Goal: Share content

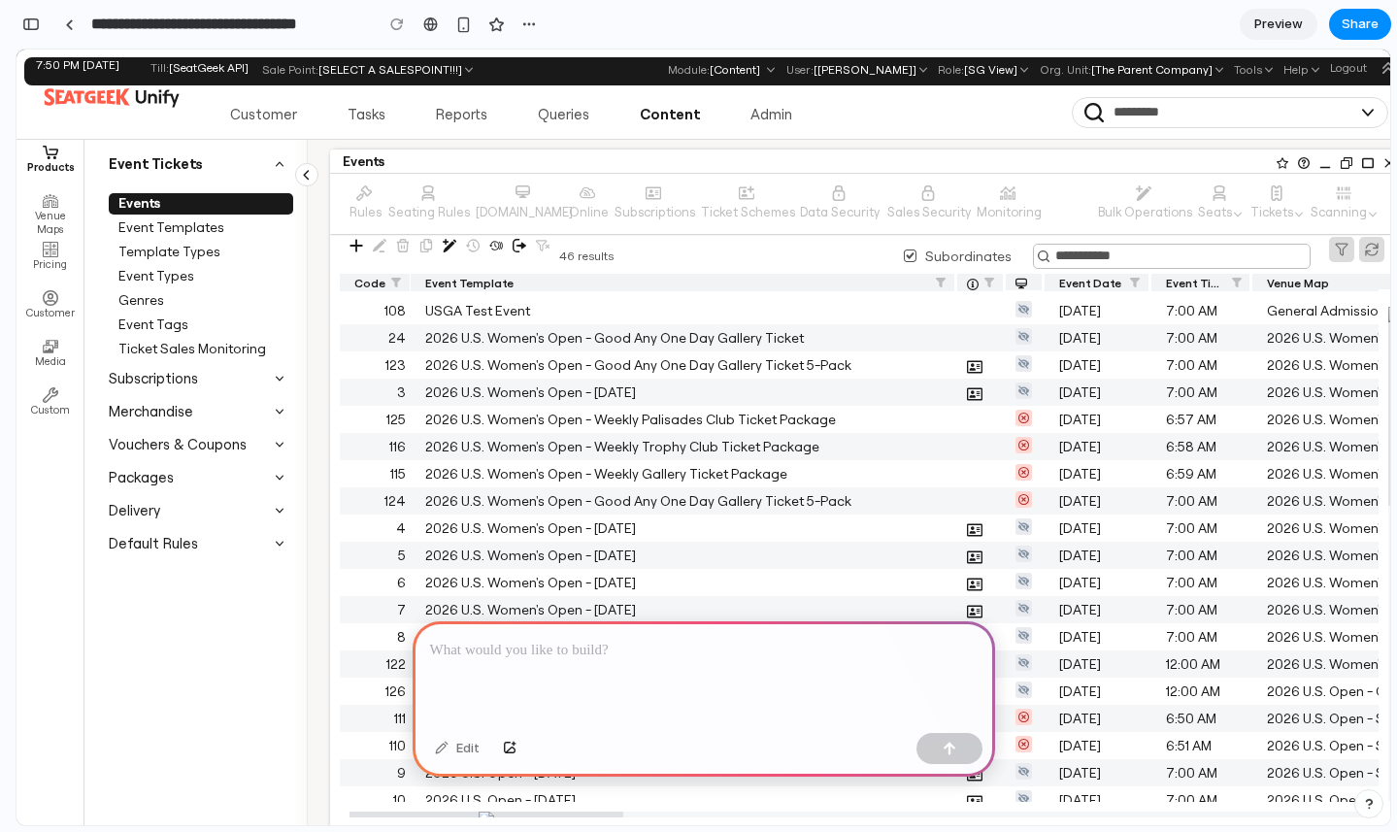
click at [555, 658] on p at bounding box center [704, 650] width 548 height 23
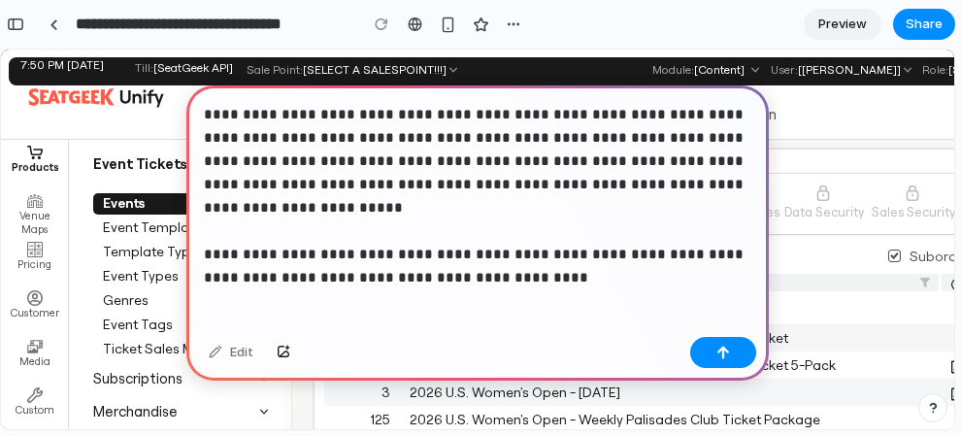
click at [206, 259] on p "**********" at bounding box center [478, 184] width 548 height 163
click at [496, 258] on p "**********" at bounding box center [478, 184] width 548 height 163
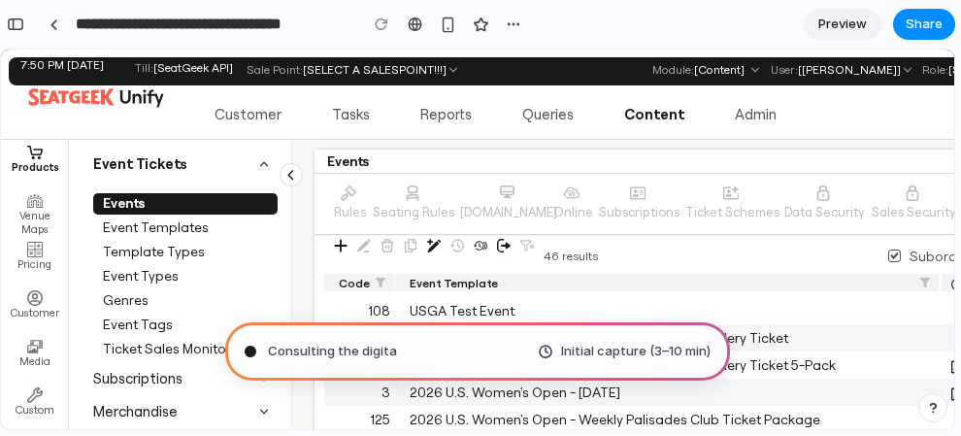
click at [450, 354] on div "Consulting the digita Initial capture (3–10 min)" at bounding box center [477, 351] width 505 height 58
click at [493, 352] on div "Consulting the digital oracle ... Initial capture (3–10 min)" at bounding box center [477, 351] width 505 height 58
type input "**********"
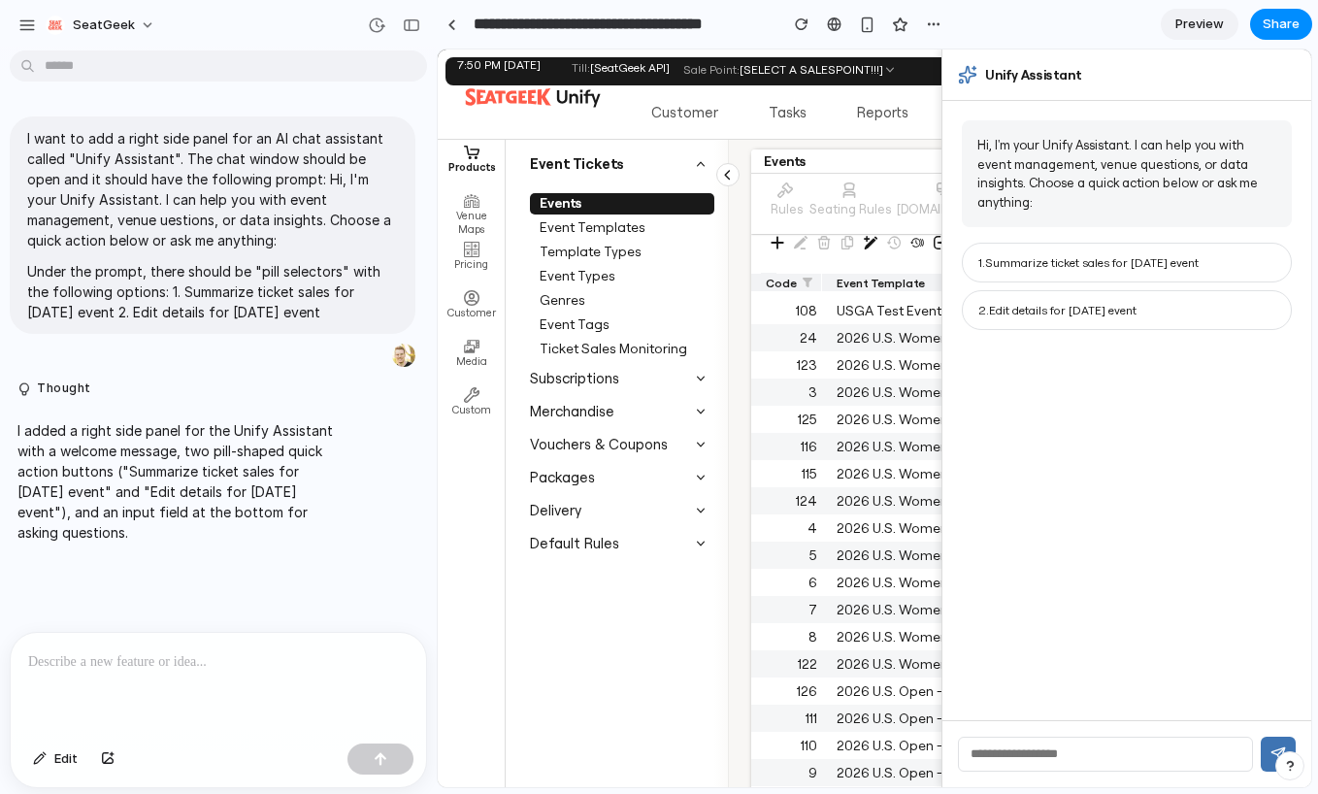
click at [323, 670] on p at bounding box center [218, 661] width 381 height 23
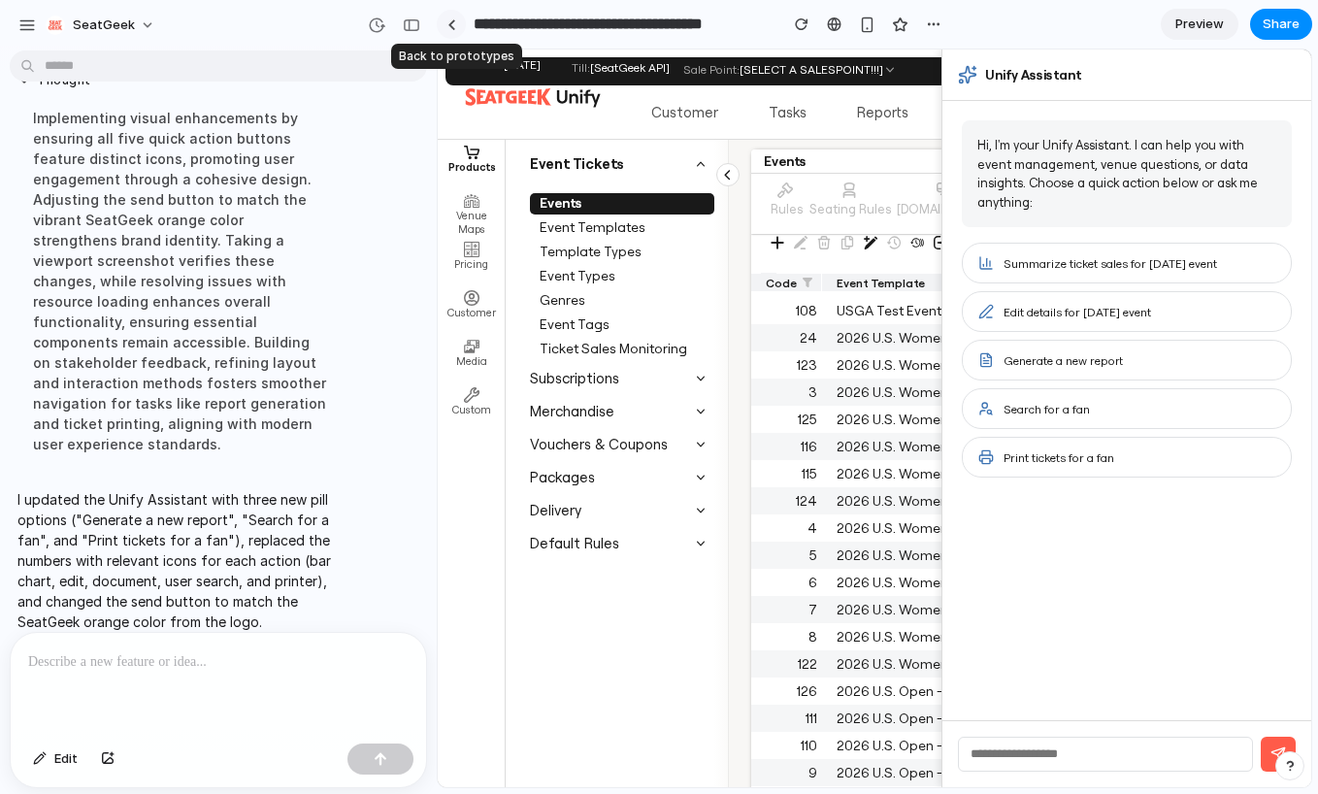
click at [452, 21] on div at bounding box center [452, 24] width 9 height 11
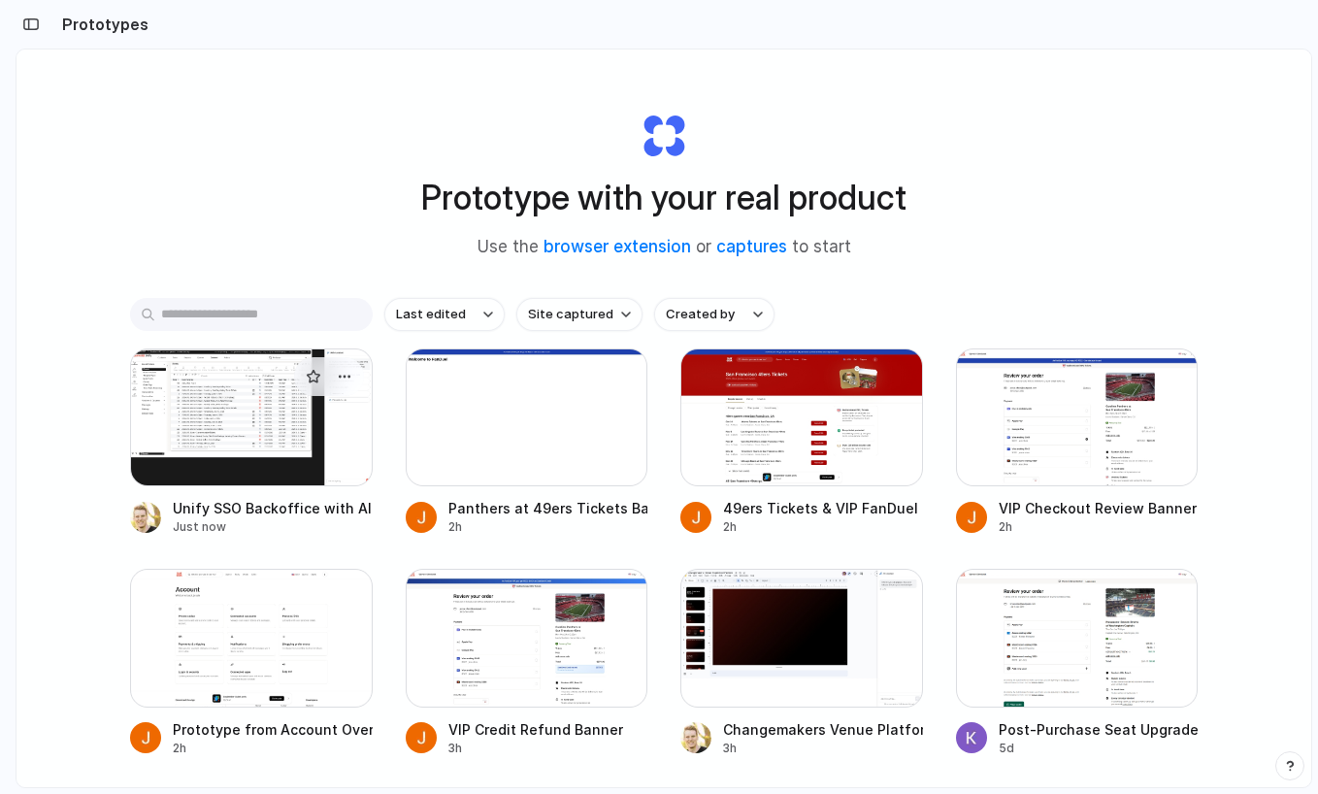
click at [224, 370] on div at bounding box center [251, 418] width 243 height 138
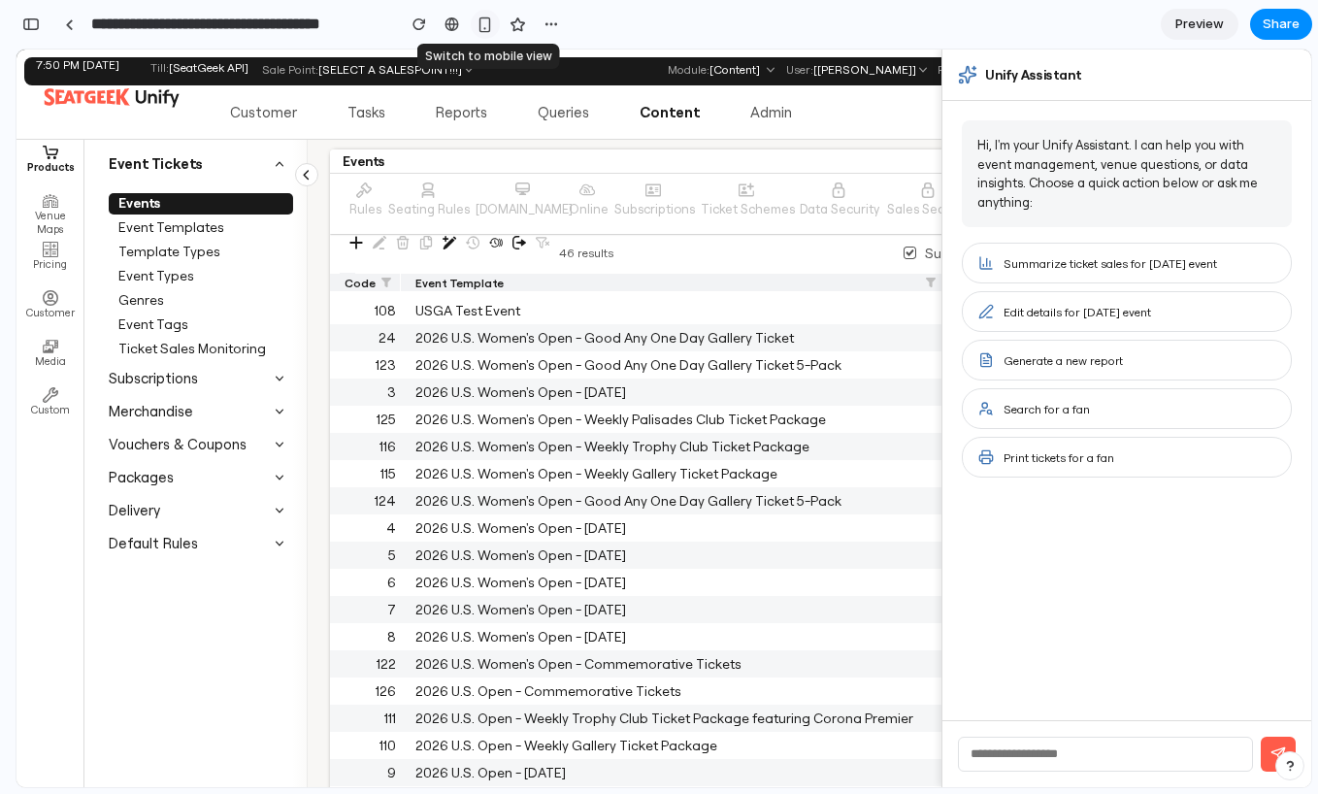
click at [481, 32] on div "button" at bounding box center [485, 25] width 17 height 17
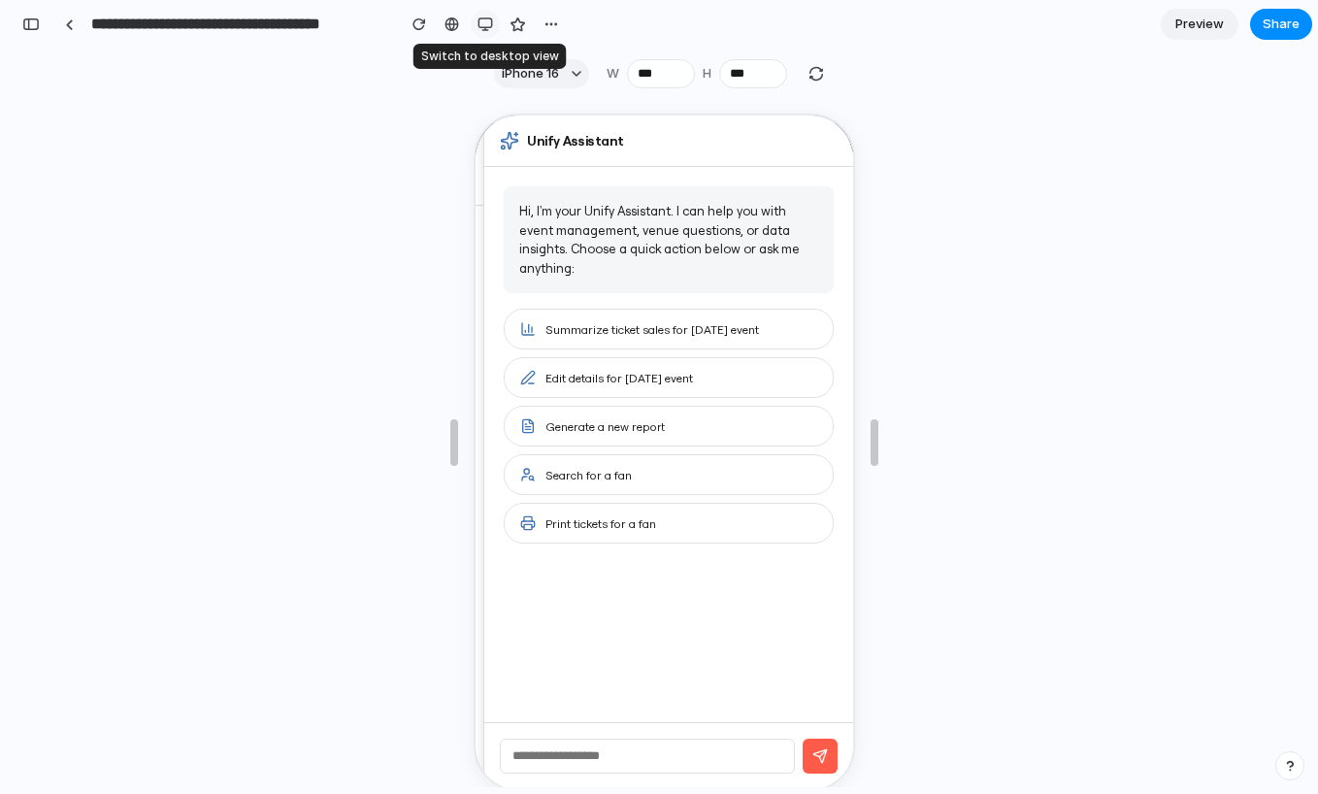
click at [481, 32] on button "button" at bounding box center [485, 24] width 29 height 29
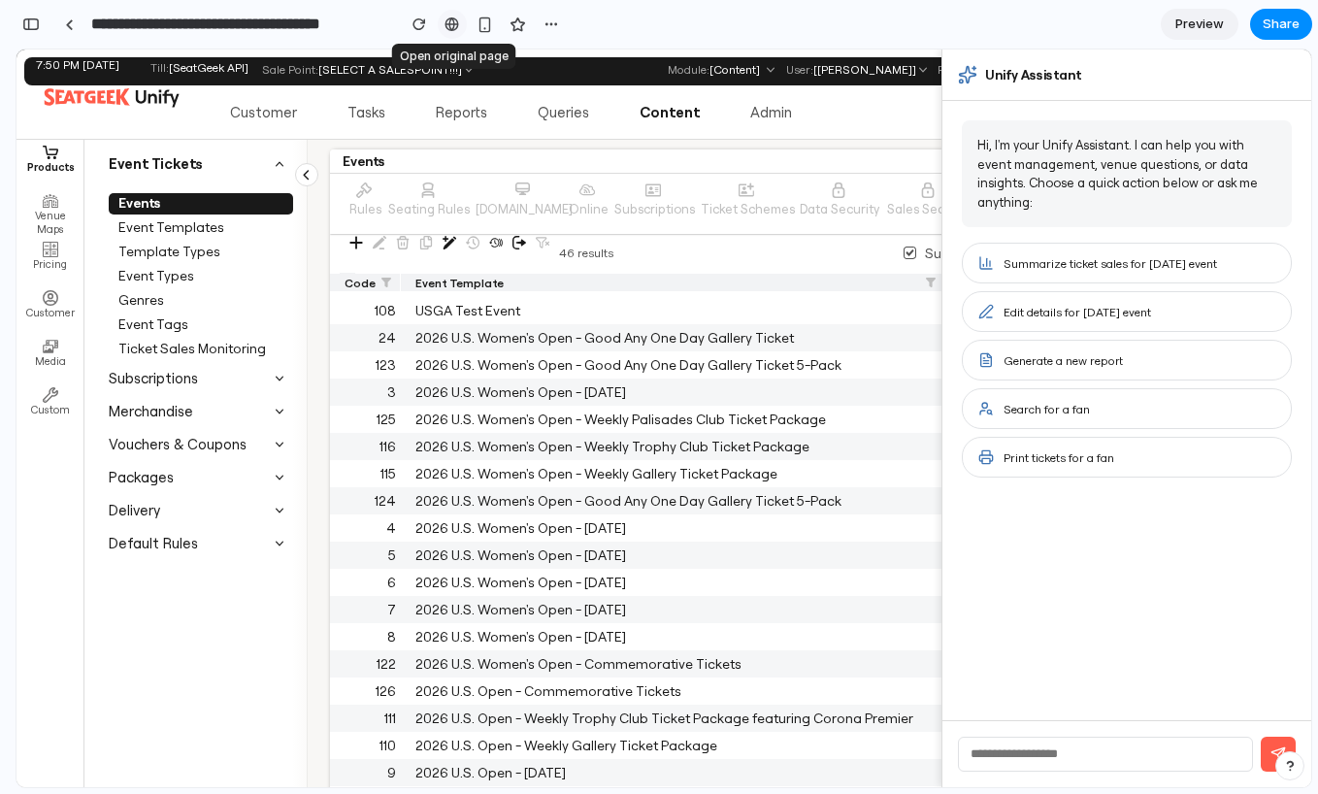
click at [451, 28] on div at bounding box center [452, 25] width 15 height 16
click at [553, 23] on div "button" at bounding box center [552, 25] width 16 height 16
click at [553, 23] on div "Duplicate Delete" at bounding box center [659, 397] width 1318 height 794
click at [313, 173] on icon at bounding box center [306, 174] width 17 height 17
click at [310, 175] on icon at bounding box center [306, 174] width 17 height 17
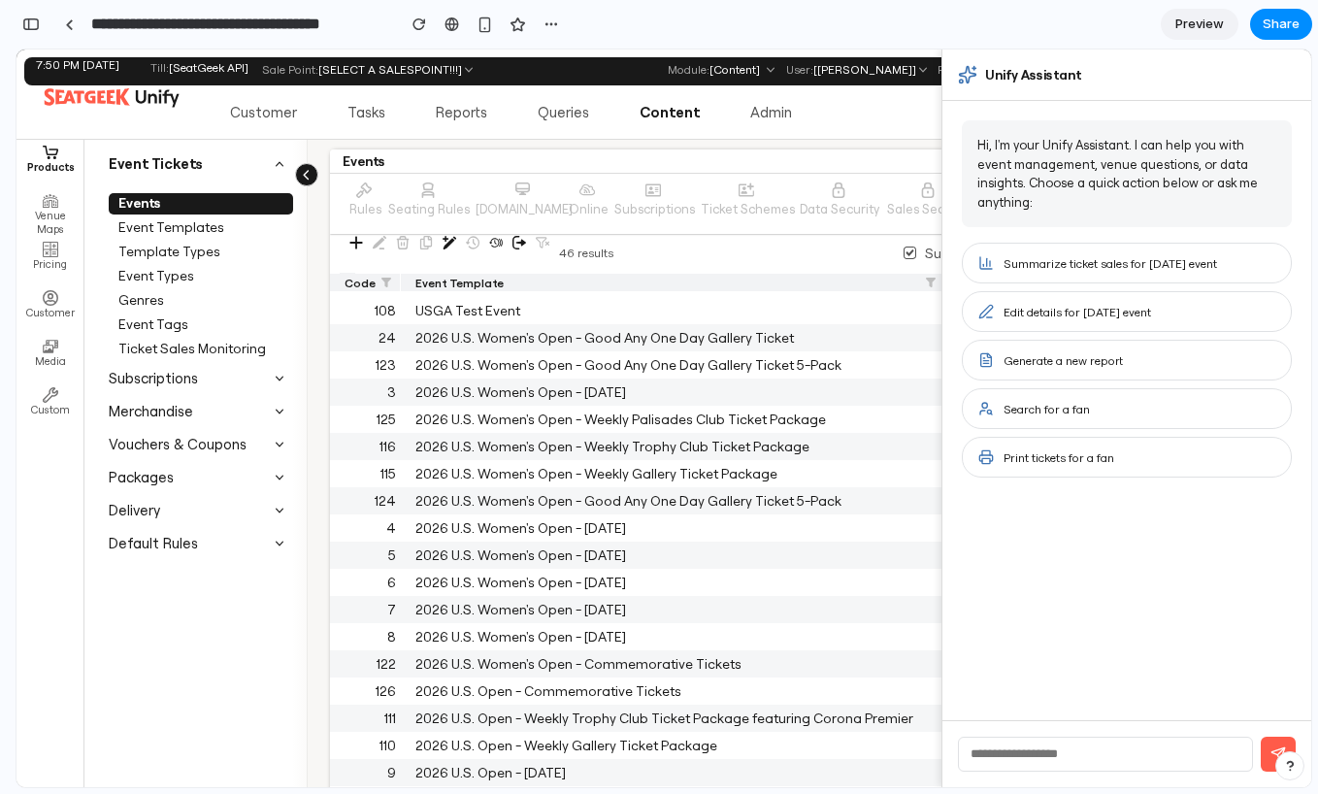
click at [310, 175] on icon at bounding box center [306, 174] width 17 height 17
click at [300, 173] on icon at bounding box center [306, 174] width 17 height 17
click at [306, 174] on icon at bounding box center [306, 174] width 17 height 17
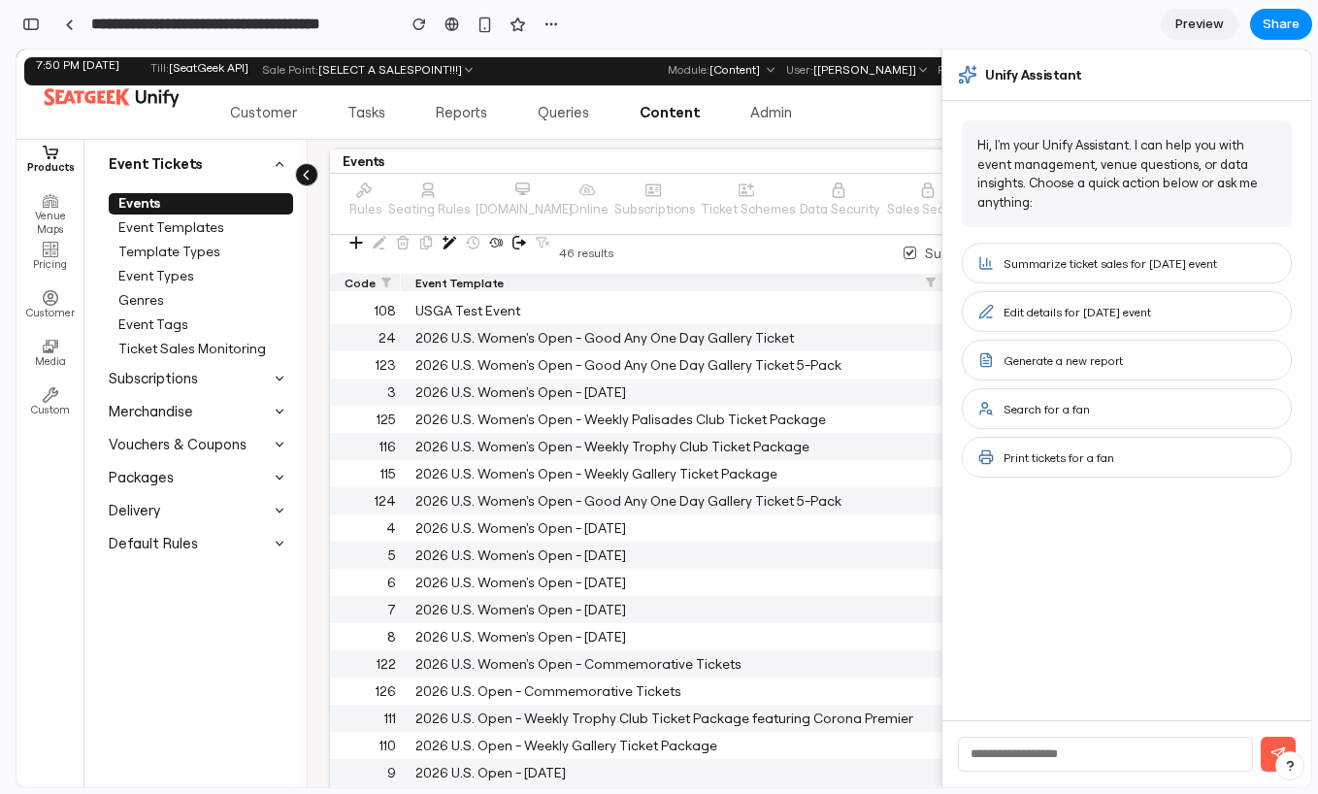
click at [306, 174] on icon at bounding box center [306, 174] width 17 height 17
click at [417, 382] on td "2026 U.S. Women's Open - [DATE]" at bounding box center [674, 392] width 547 height 27
click at [170, 311] on td "Genres" at bounding box center [201, 300] width 184 height 21
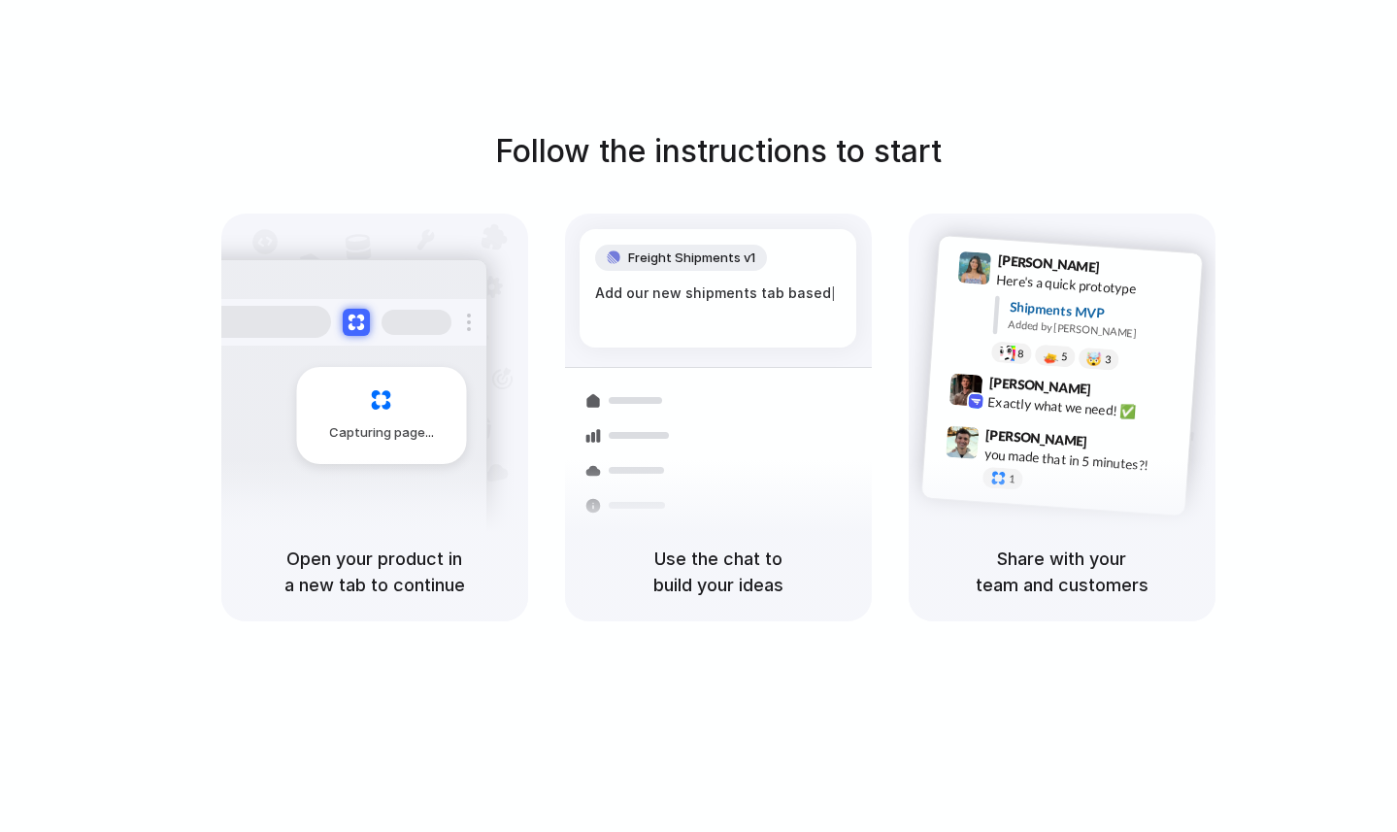
click at [384, 410] on div "Capturing page" at bounding box center [381, 415] width 170 height 97
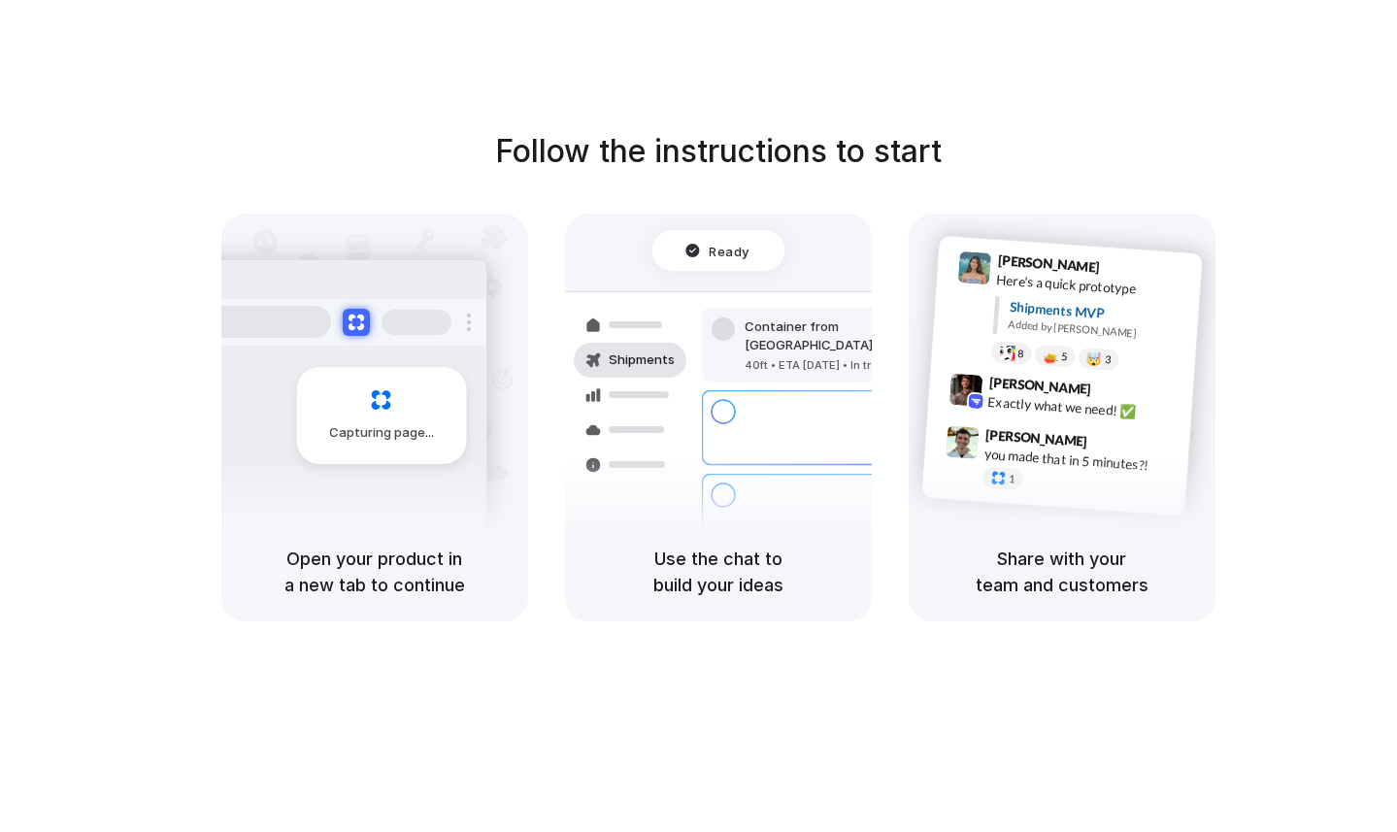
click at [715, 359] on div "Container from Shanghai 40ft • ETA Dec 28 • In transit" at bounding box center [833, 346] width 262 height 76
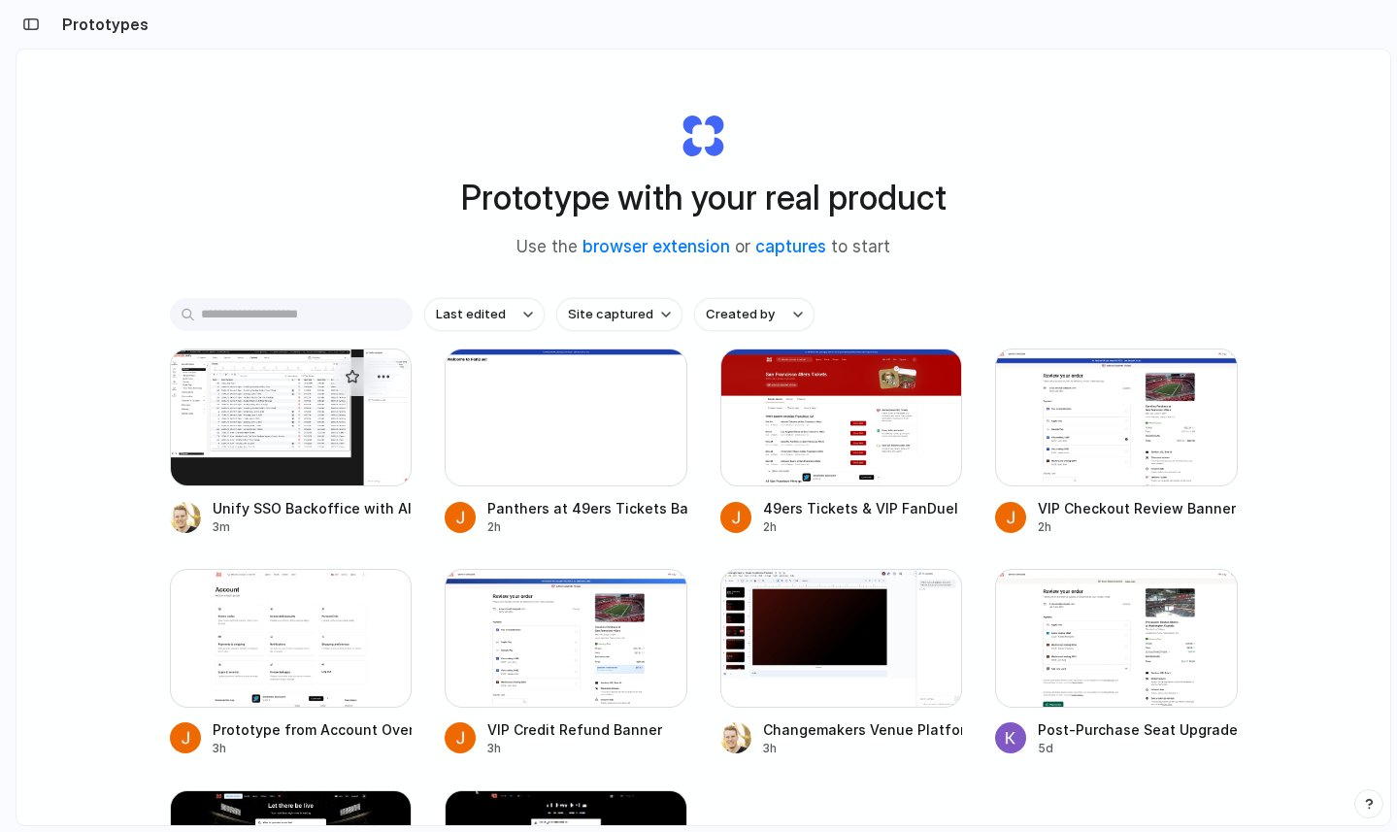
click at [292, 480] on div at bounding box center [291, 418] width 243 height 138
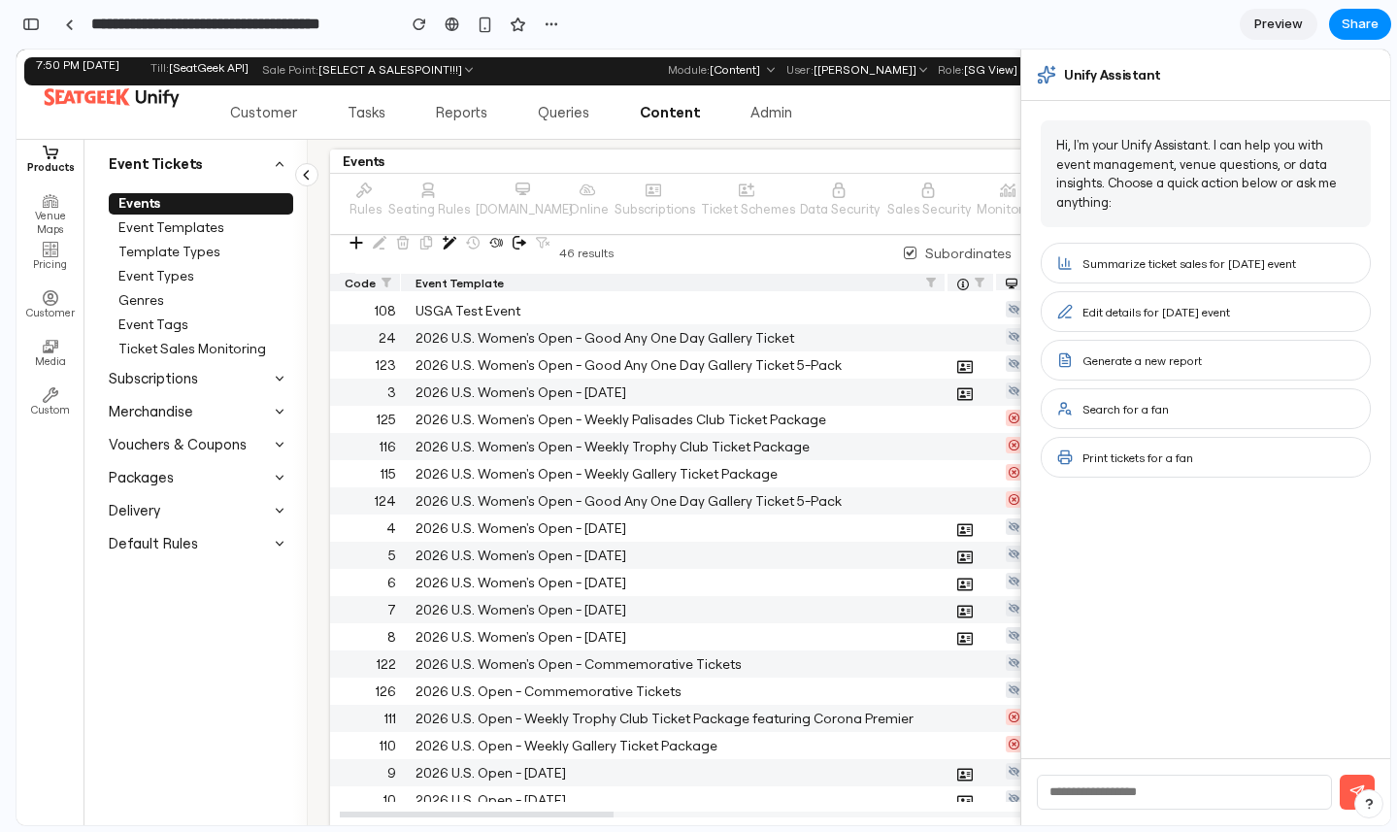
click at [1263, 12] on link "Preview" at bounding box center [1279, 24] width 78 height 31
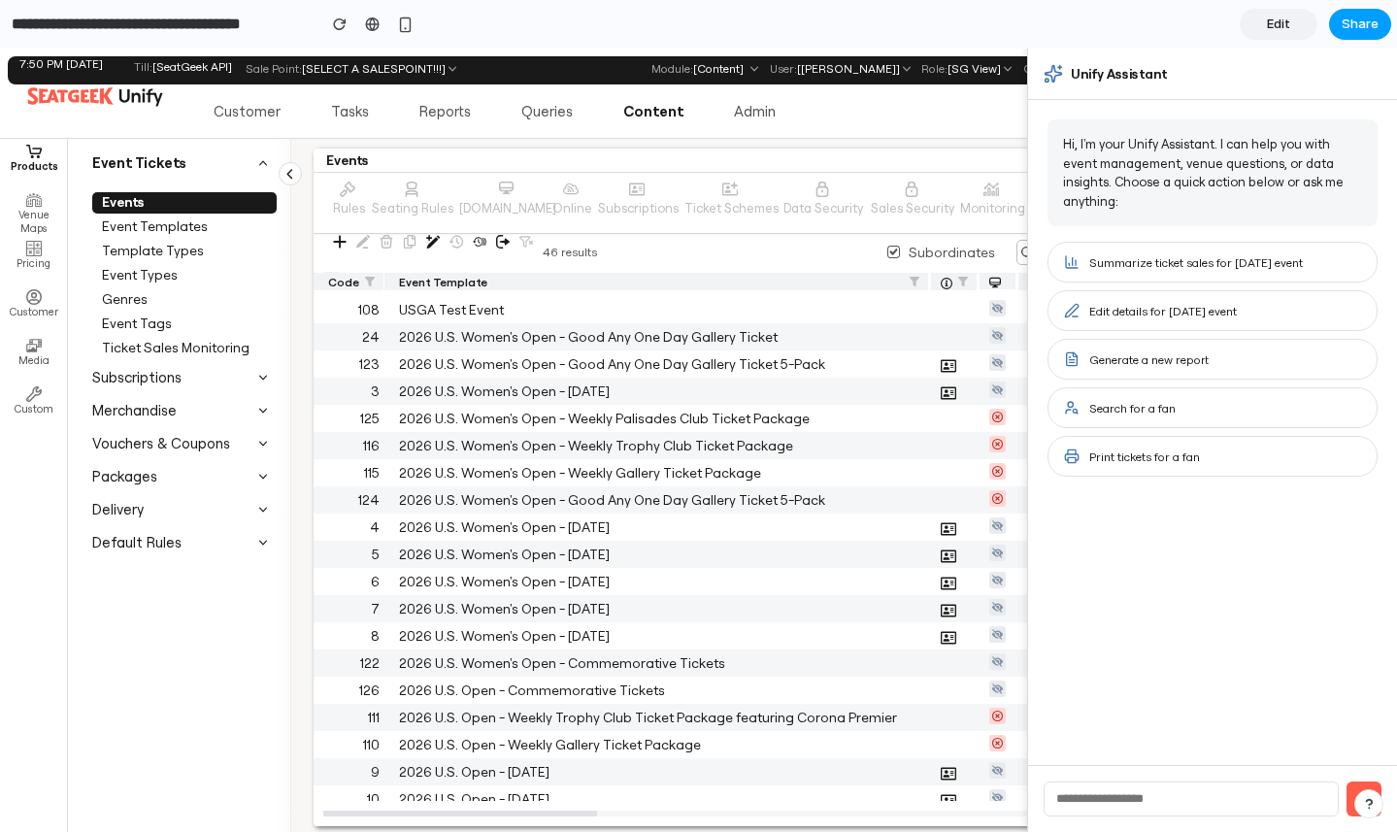
click at [1376, 26] on span "Share" at bounding box center [1360, 24] width 37 height 19
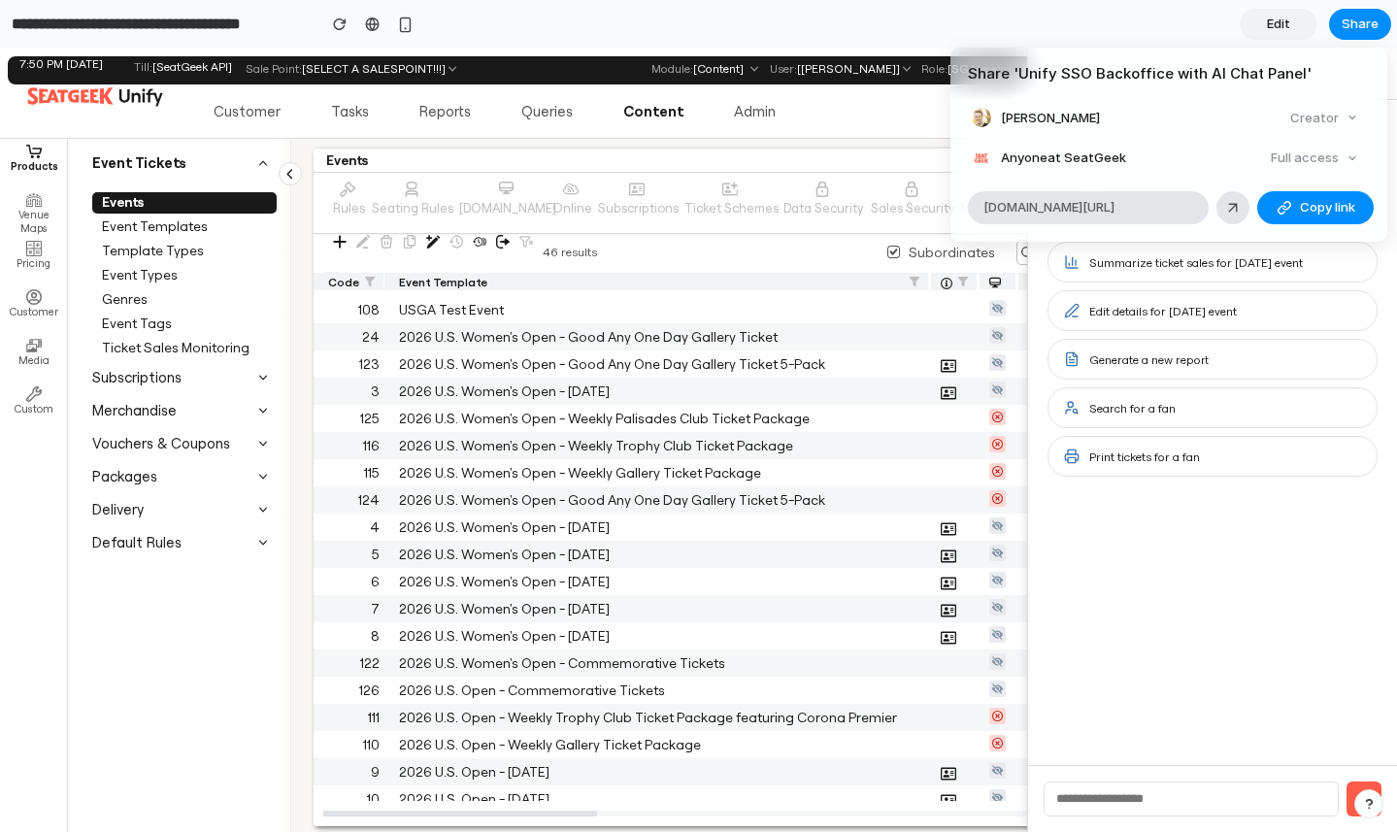
click at [469, 1] on div "Share ' Unify SSO Backoffice with AI Chat Panel ' [PERSON_NAME] Creator Anyone …" at bounding box center [698, 416] width 1397 height 832
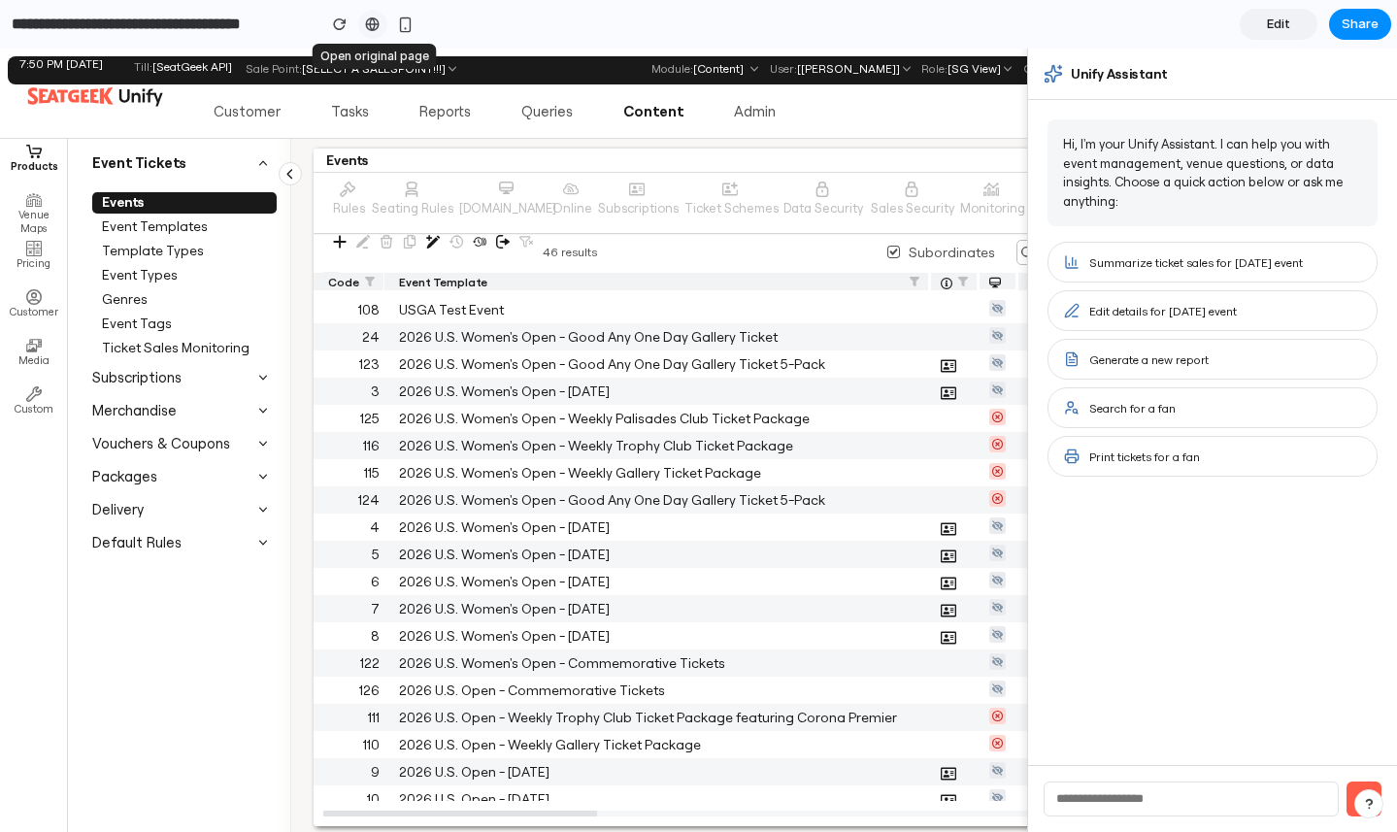
click at [374, 20] on div at bounding box center [372, 25] width 15 height 16
click at [1047, 72] on icon at bounding box center [1053, 73] width 19 height 19
click at [1099, 55] on div "Unify Assistant" at bounding box center [1212, 74] width 369 height 51
drag, startPoint x: 1099, startPoint y: 36, endPoint x: 1099, endPoint y: 1, distance: 35.0
click at [1099, 36] on section "**********" at bounding box center [695, 24] width 1391 height 49
